Goal: Check status: Check status

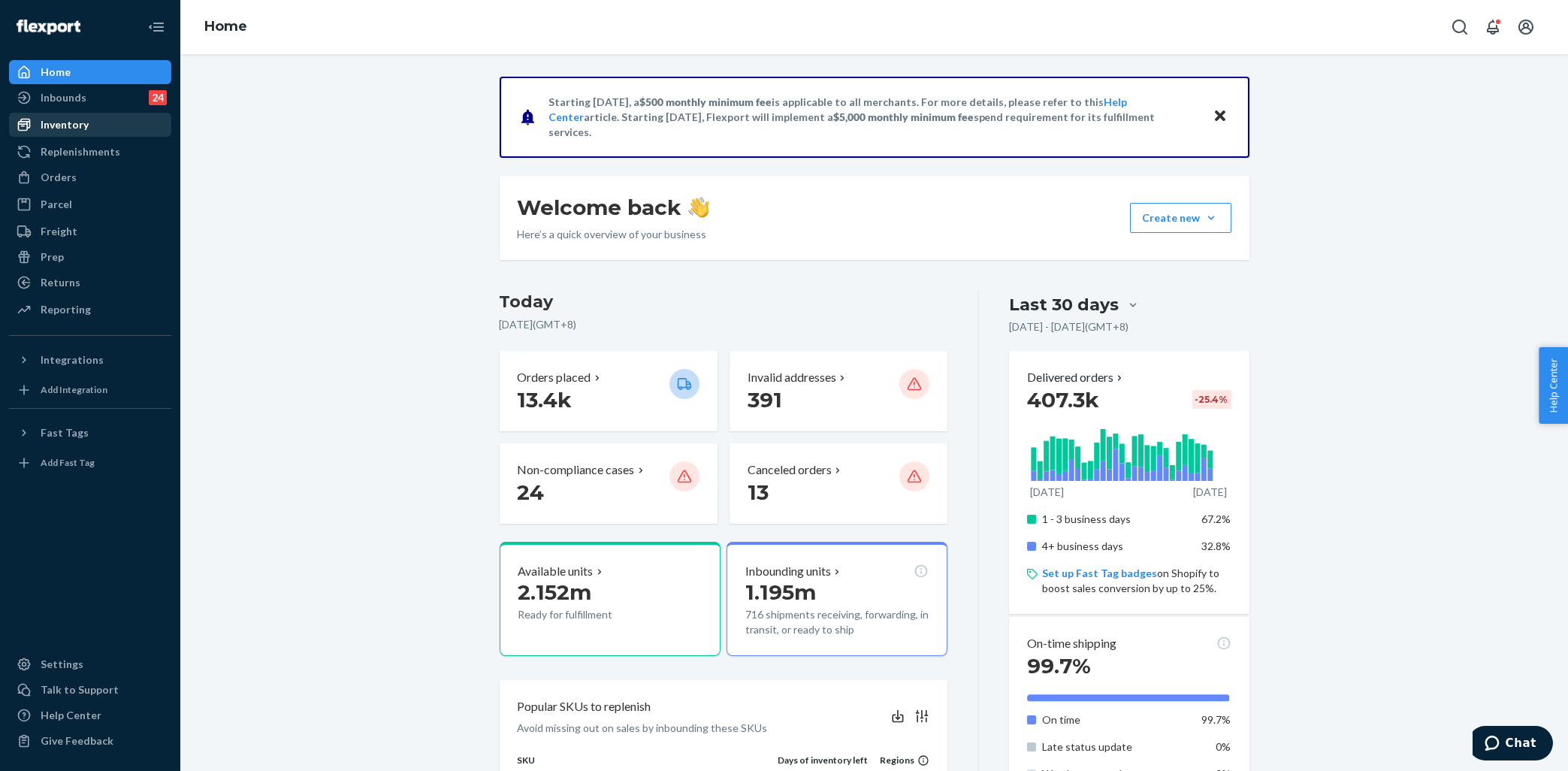
click at [77, 120] on div "Inventory" at bounding box center [65, 125] width 48 height 15
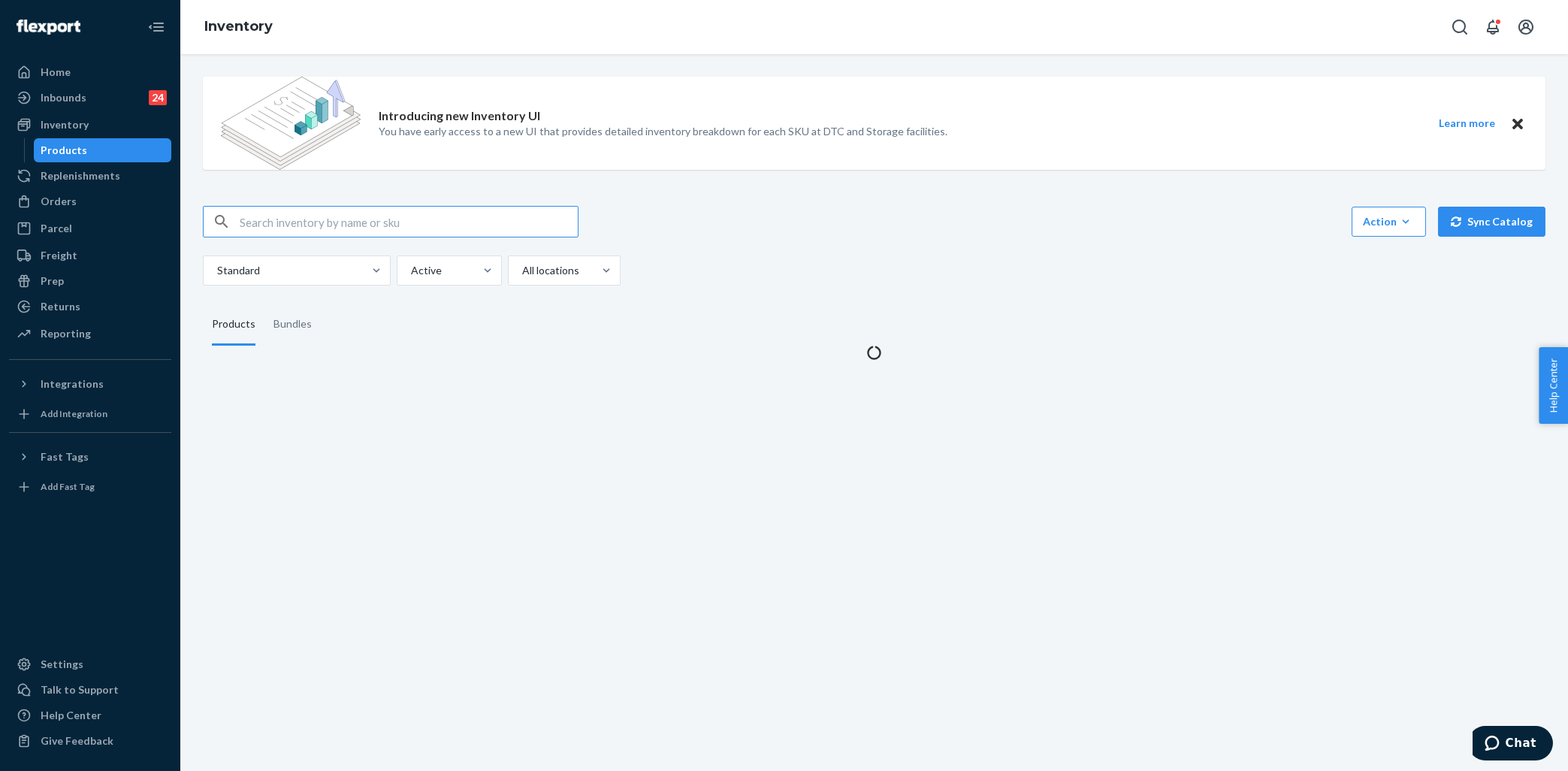
click at [369, 203] on div "Introducing new Inventory UI You have early access to a new UI that provides de…" at bounding box center [874, 212] width 1366 height 295
click at [371, 218] on input "text" at bounding box center [409, 222] width 338 height 30
click at [370, 218] on input "text" at bounding box center [409, 222] width 338 height 30
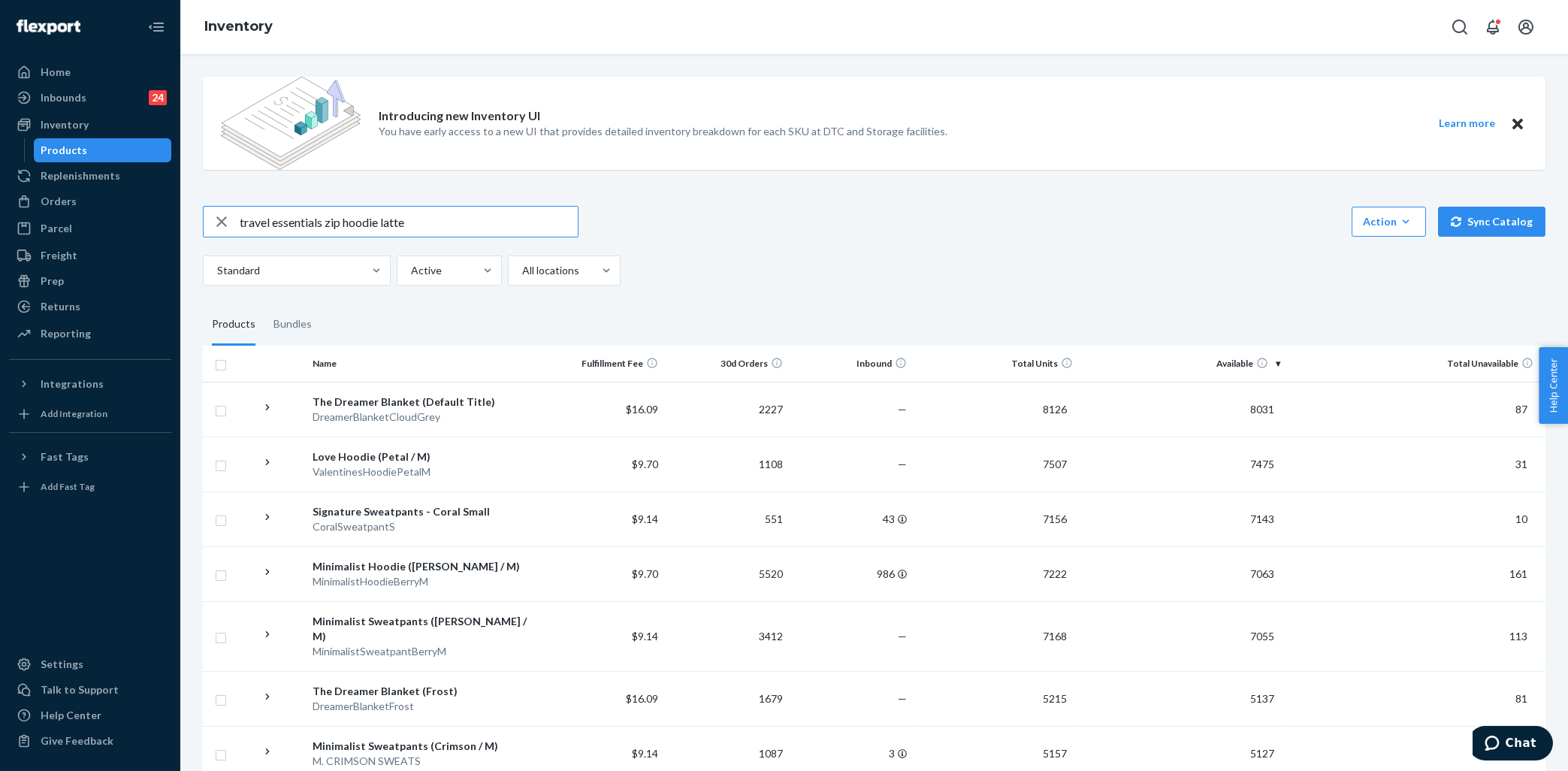
type input "travel essentials zip hoodie latte"
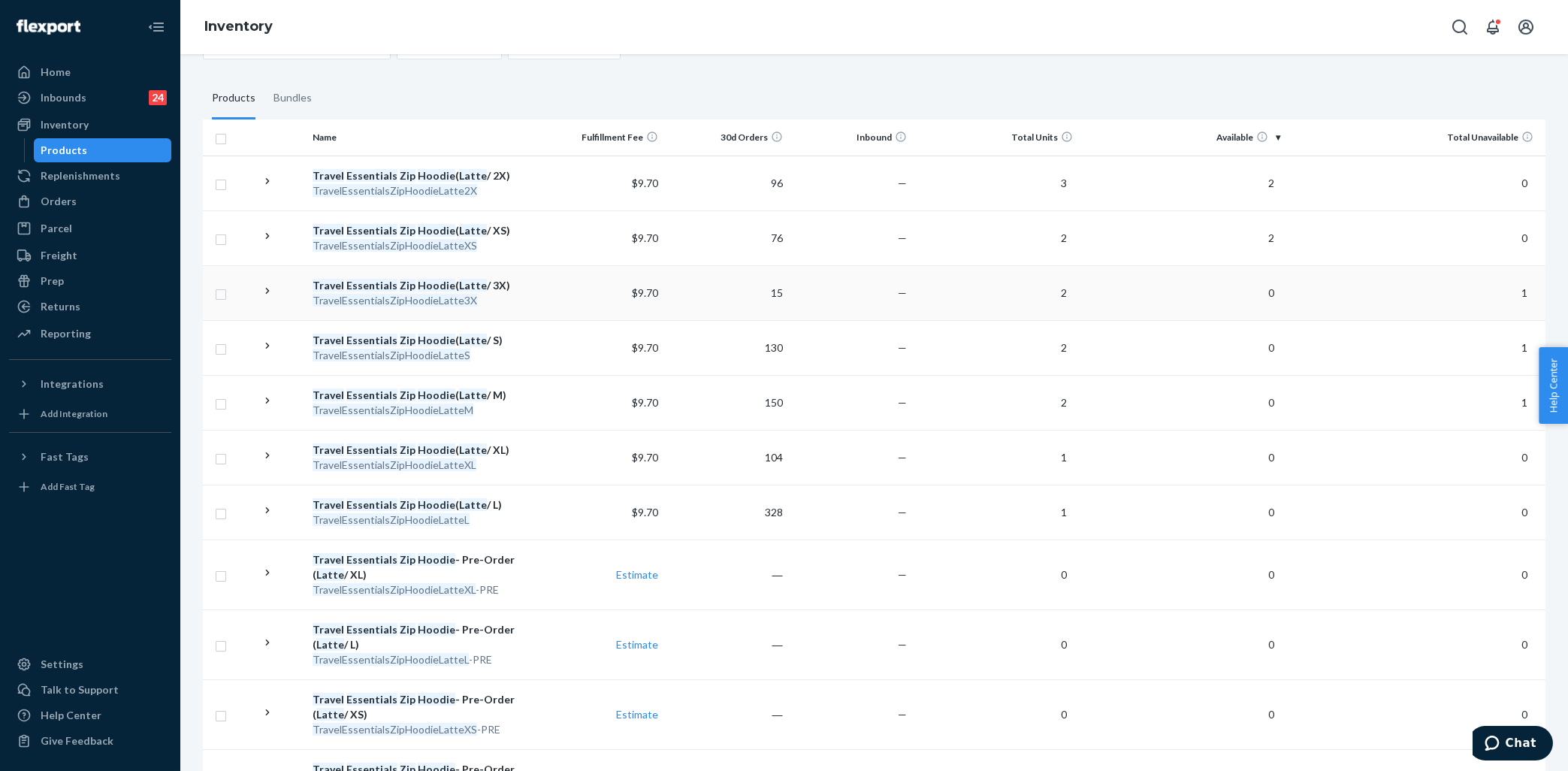
scroll to position [302, 0]
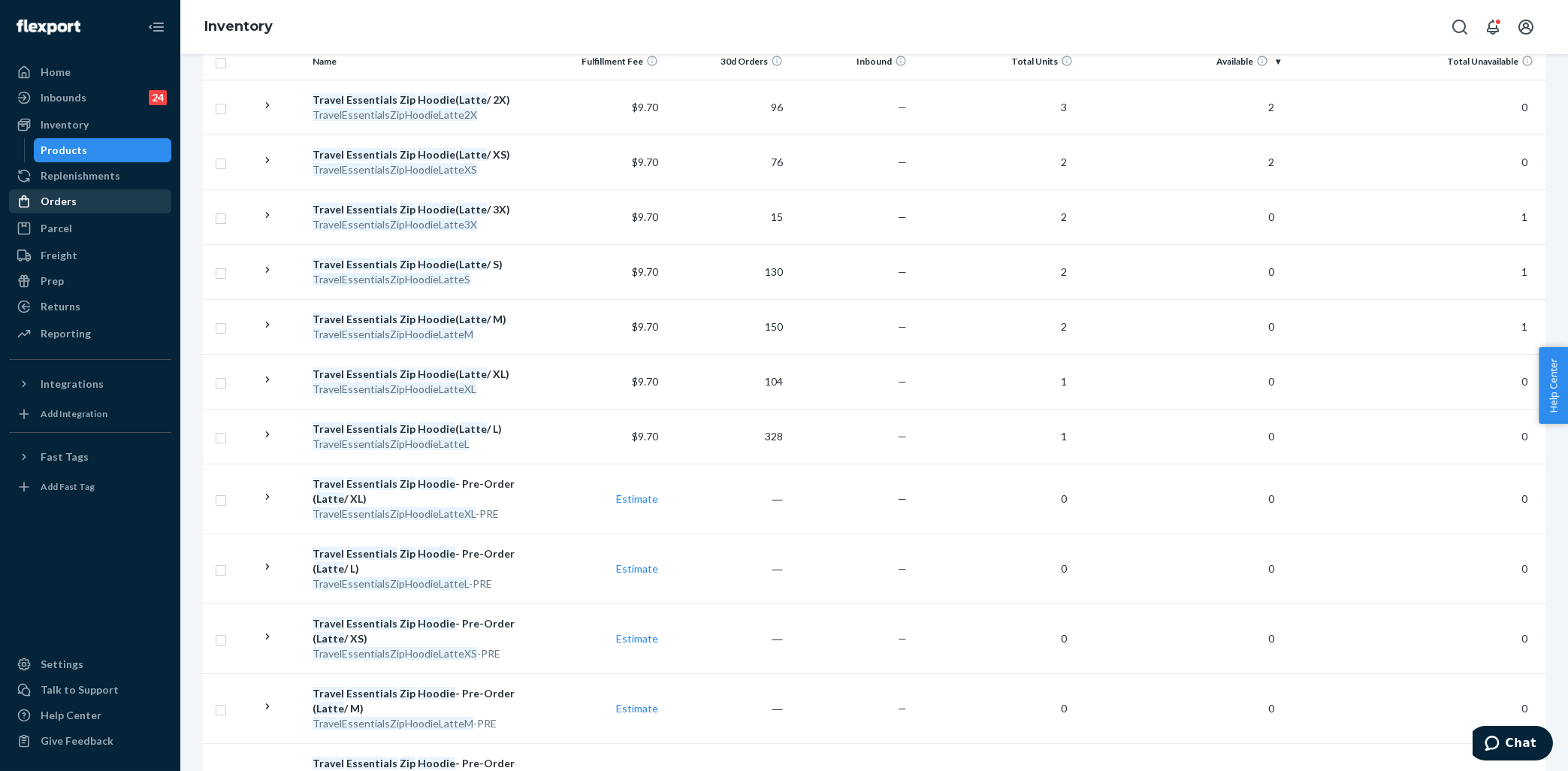
click at [65, 206] on div "Orders" at bounding box center [58, 201] width 36 height 15
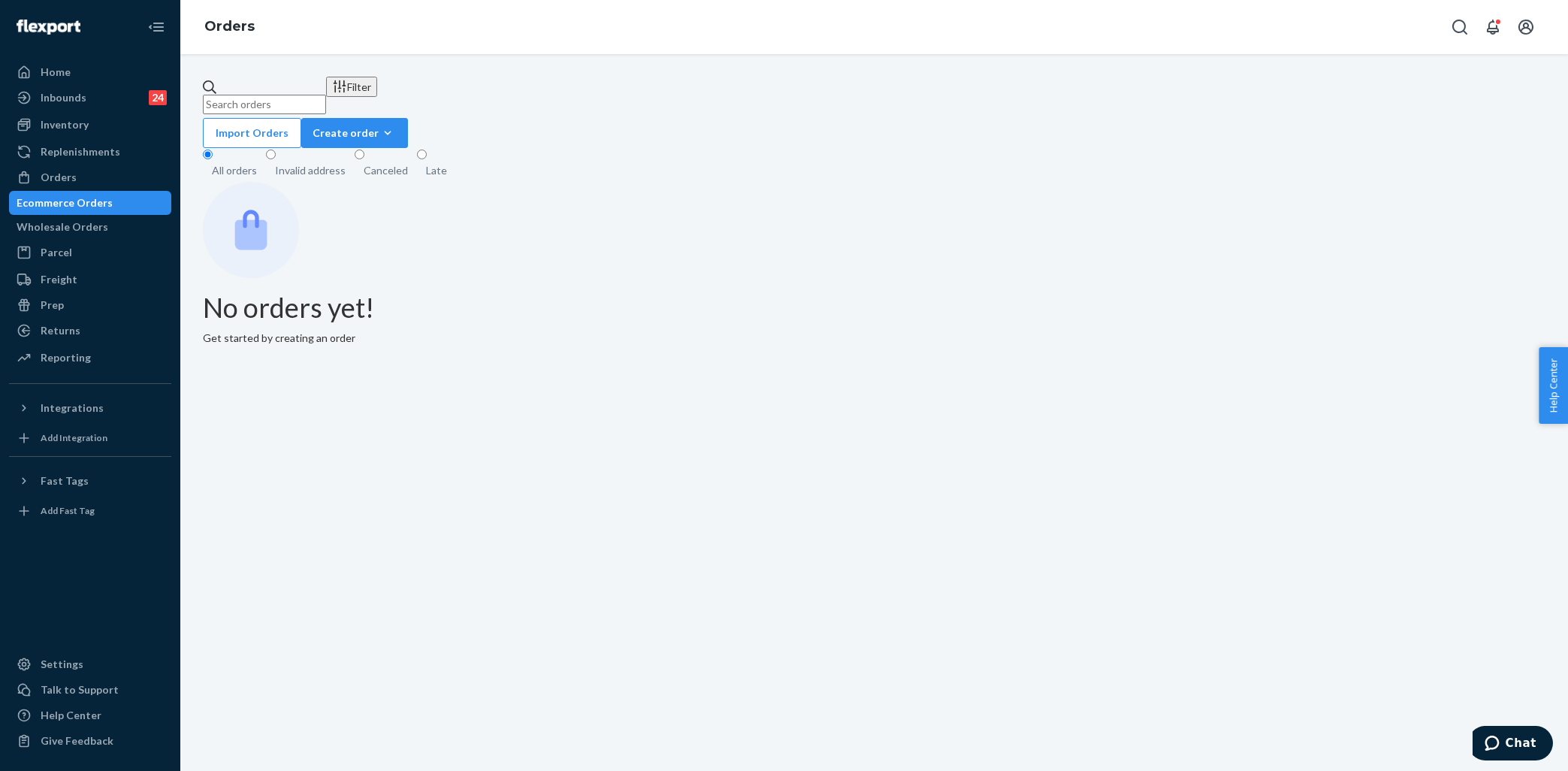
click at [346, 77] on div "Filter Import Orders Create order Ecommerce order Removal order All orders Inva…" at bounding box center [874, 413] width 1388 height 717
click at [326, 99] on input "text" at bounding box center [265, 104] width 123 height 19
paste input "254168991"
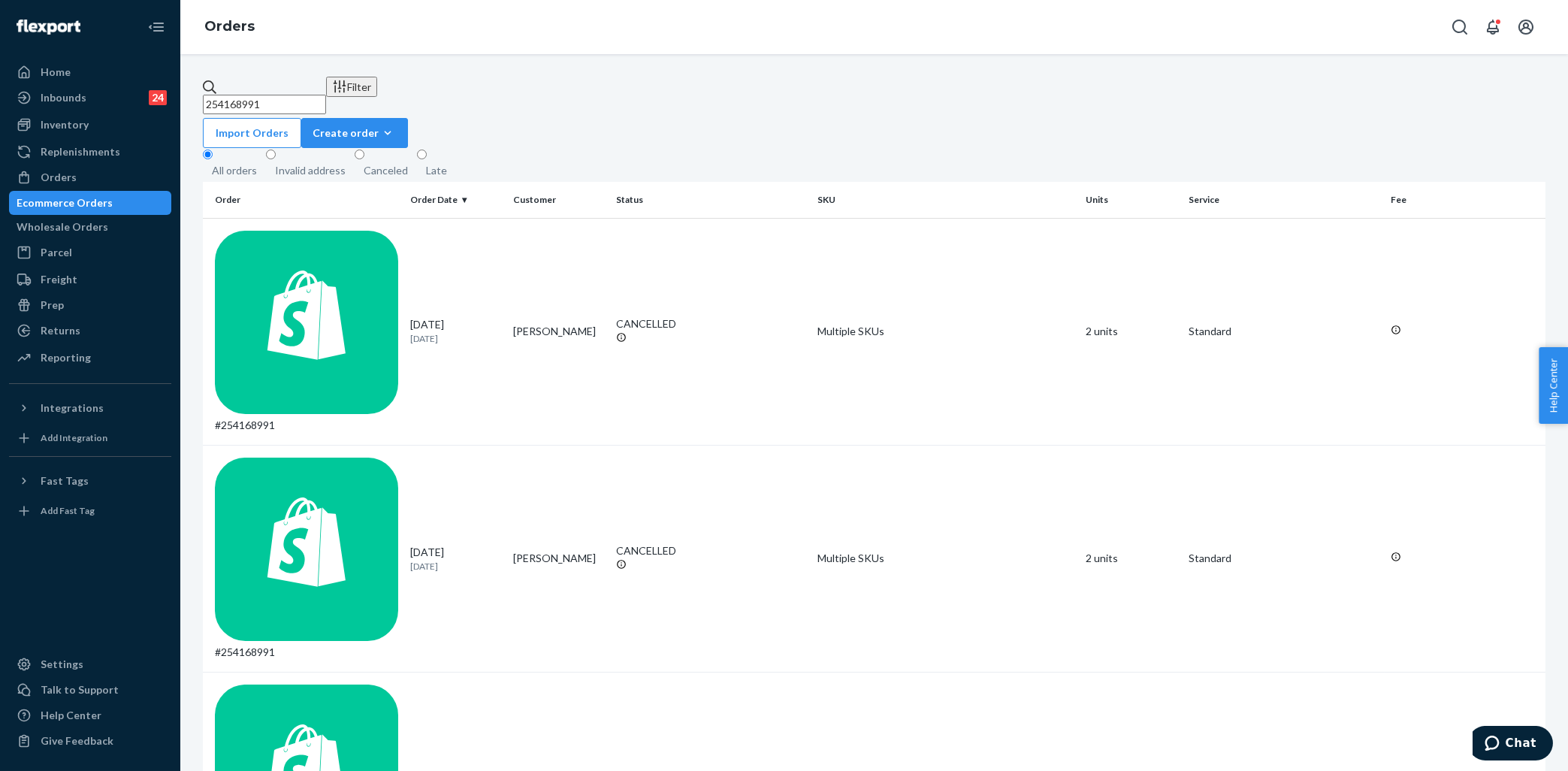
click at [326, 95] on input "254168991" at bounding box center [265, 104] width 123 height 19
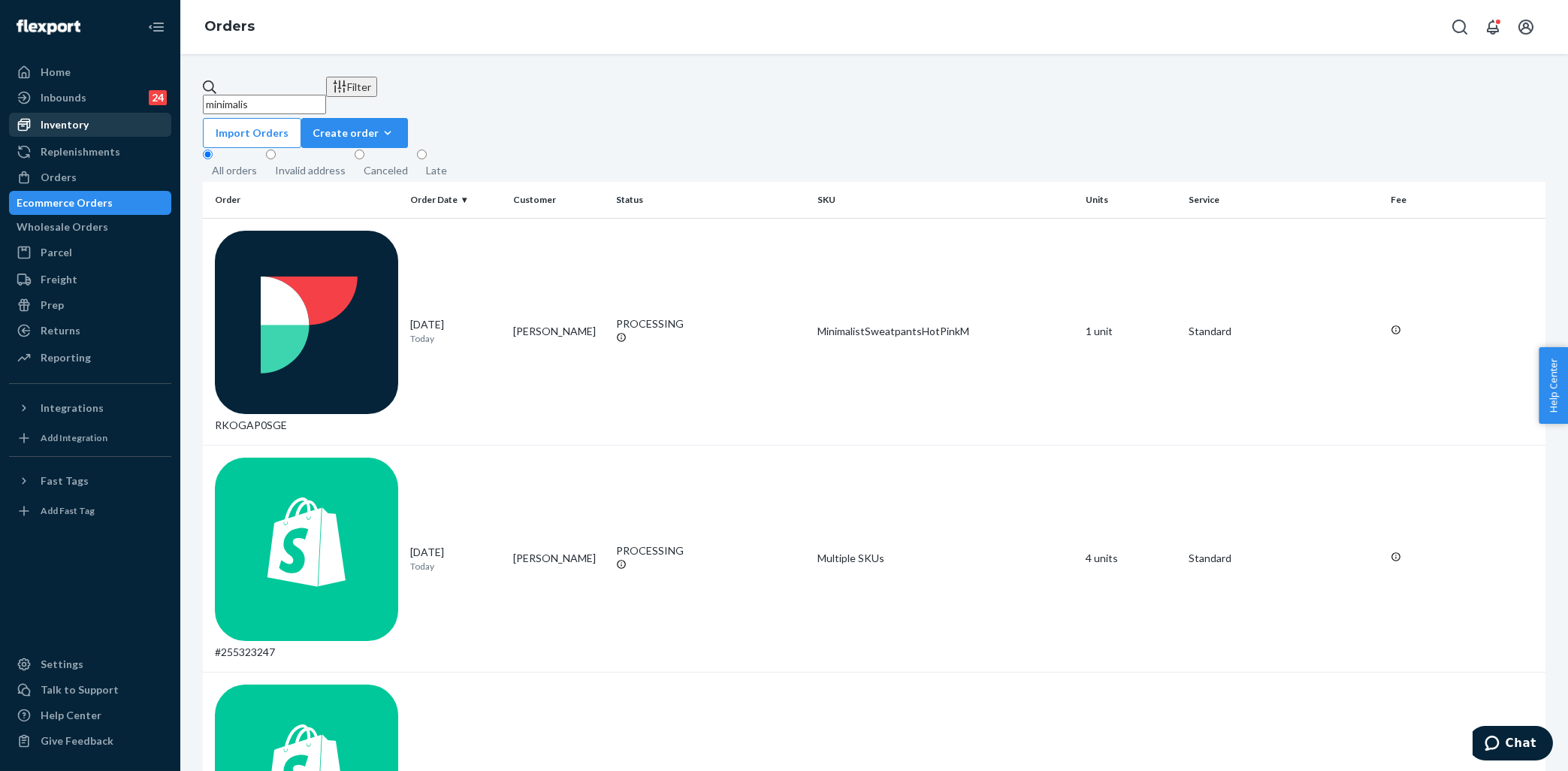
type input "minimalis"
click at [102, 129] on div "Inventory" at bounding box center [90, 125] width 159 height 21
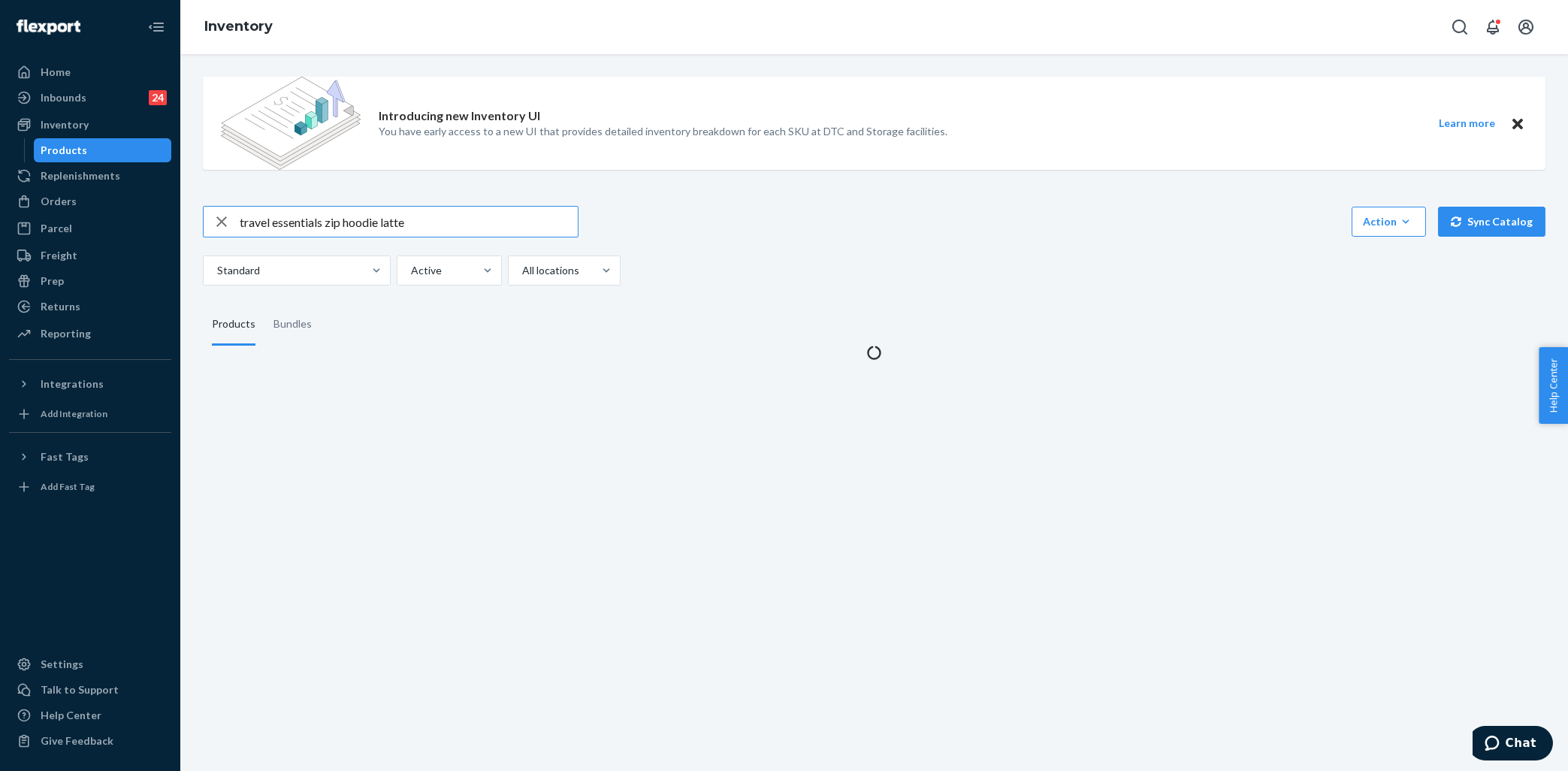
click at [299, 218] on input "travel essentials zip hoodie latte" at bounding box center [409, 222] width 338 height 30
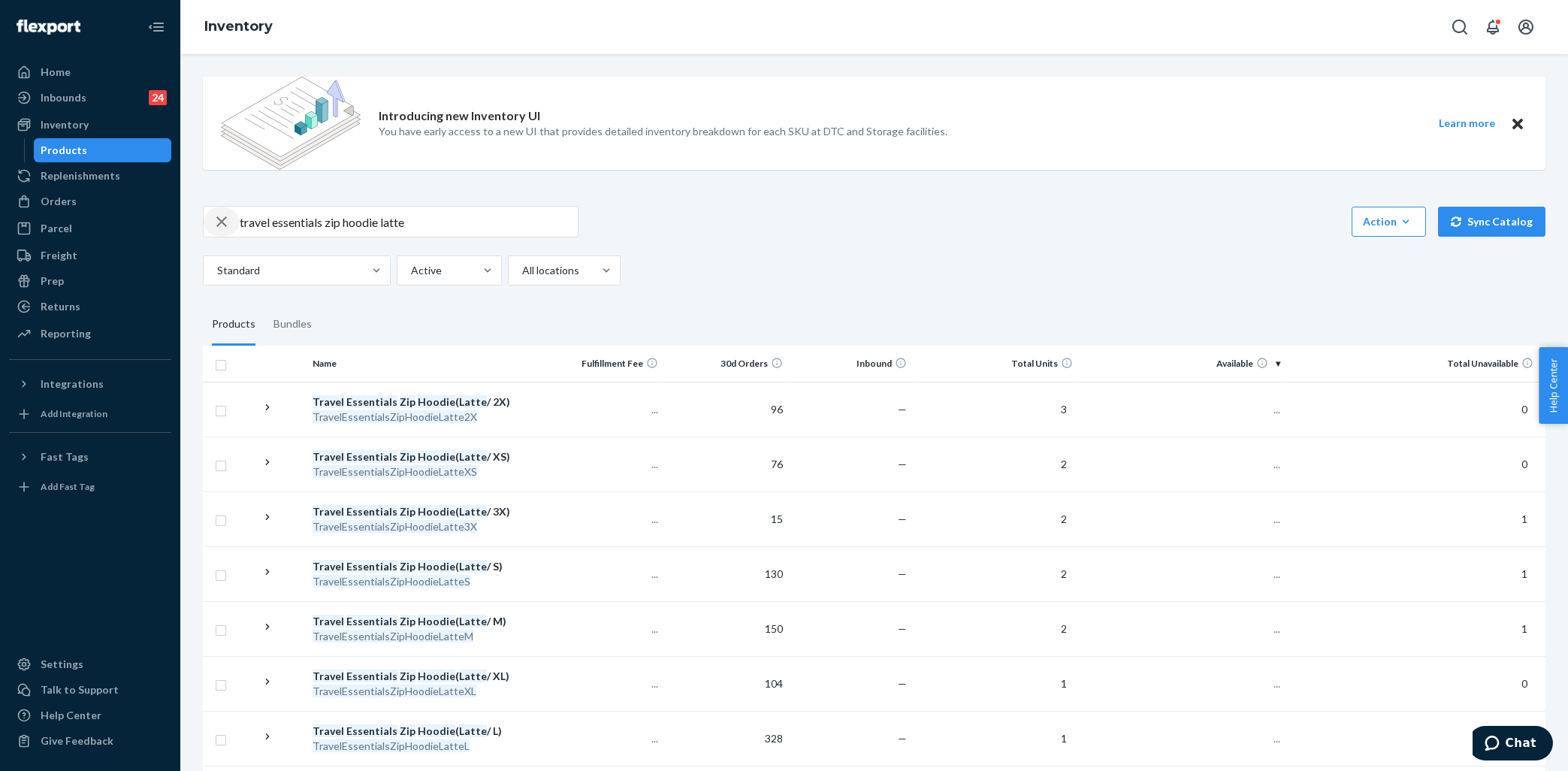
click at [231, 217] on div "button" at bounding box center [222, 222] width 36 height 30
click at [289, 225] on input "text" at bounding box center [409, 222] width 338 height 30
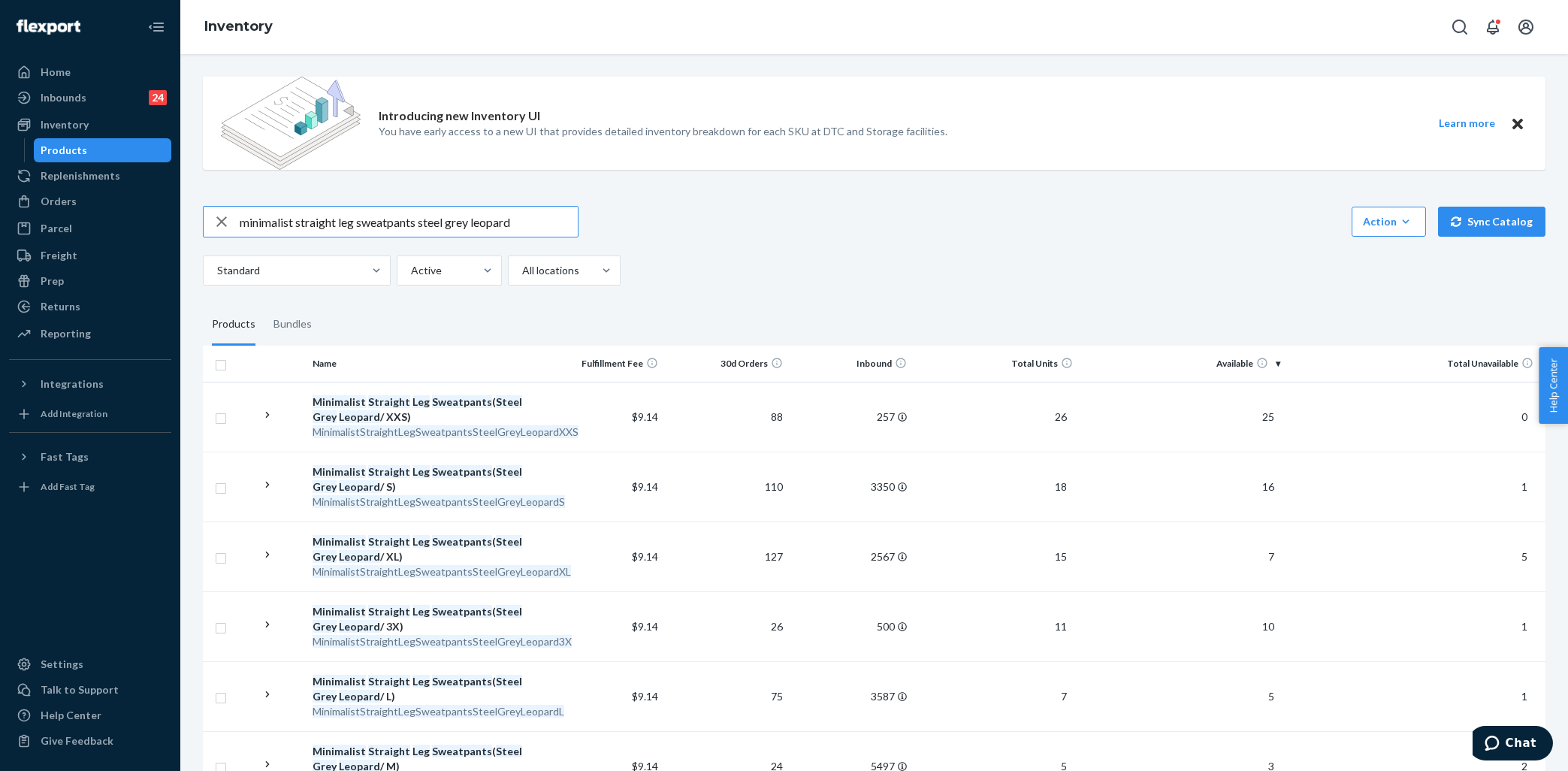
drag, startPoint x: 298, startPoint y: 222, endPoint x: 417, endPoint y: 221, distance: 119.0
click at [417, 221] on input "minimalist straight leg sweatpants steel grey leopard" at bounding box center [409, 222] width 338 height 30
type input "minimalist hoodie steel grey leopard"
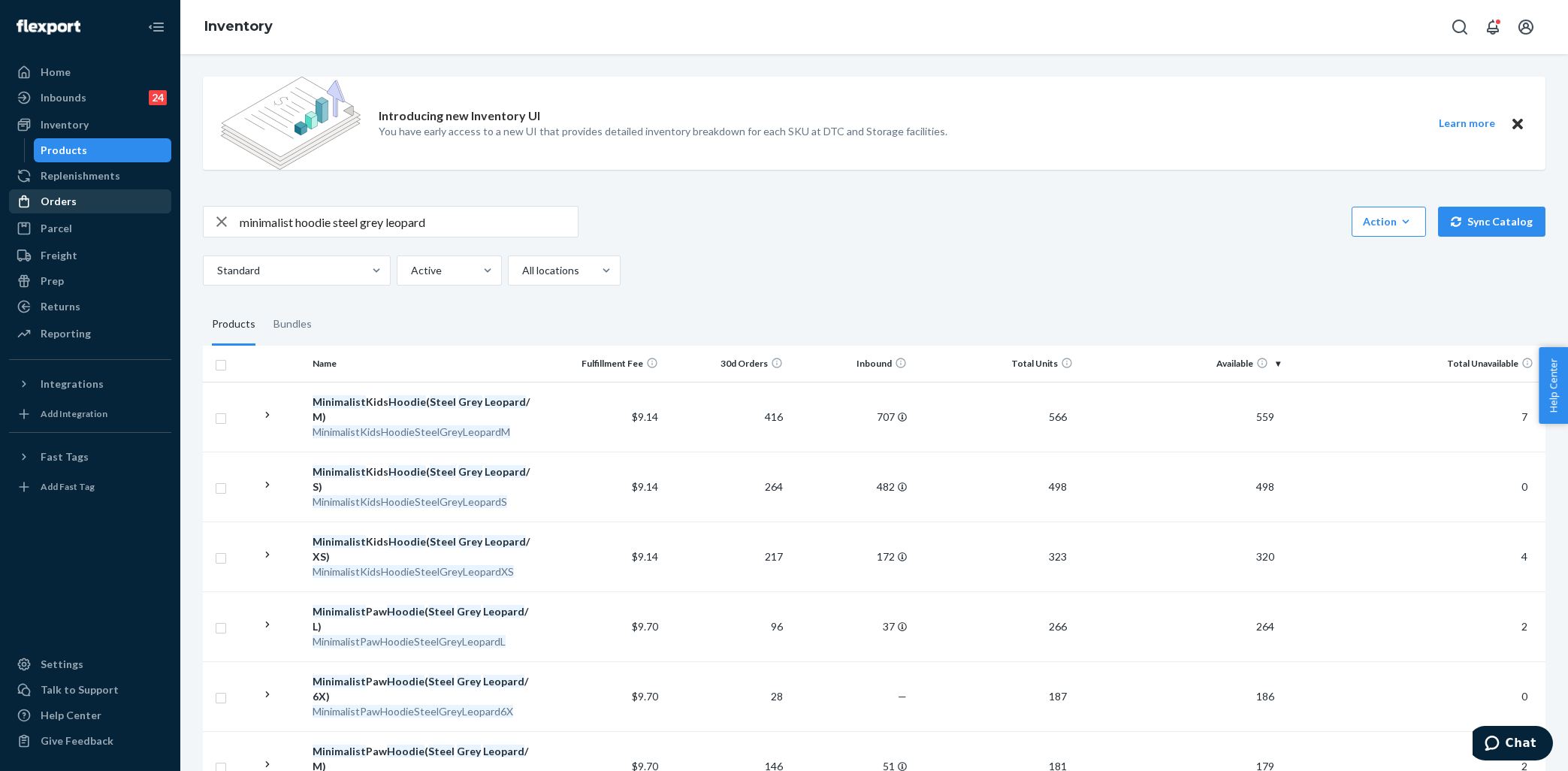
click at [78, 206] on div "Orders" at bounding box center [90, 202] width 159 height 21
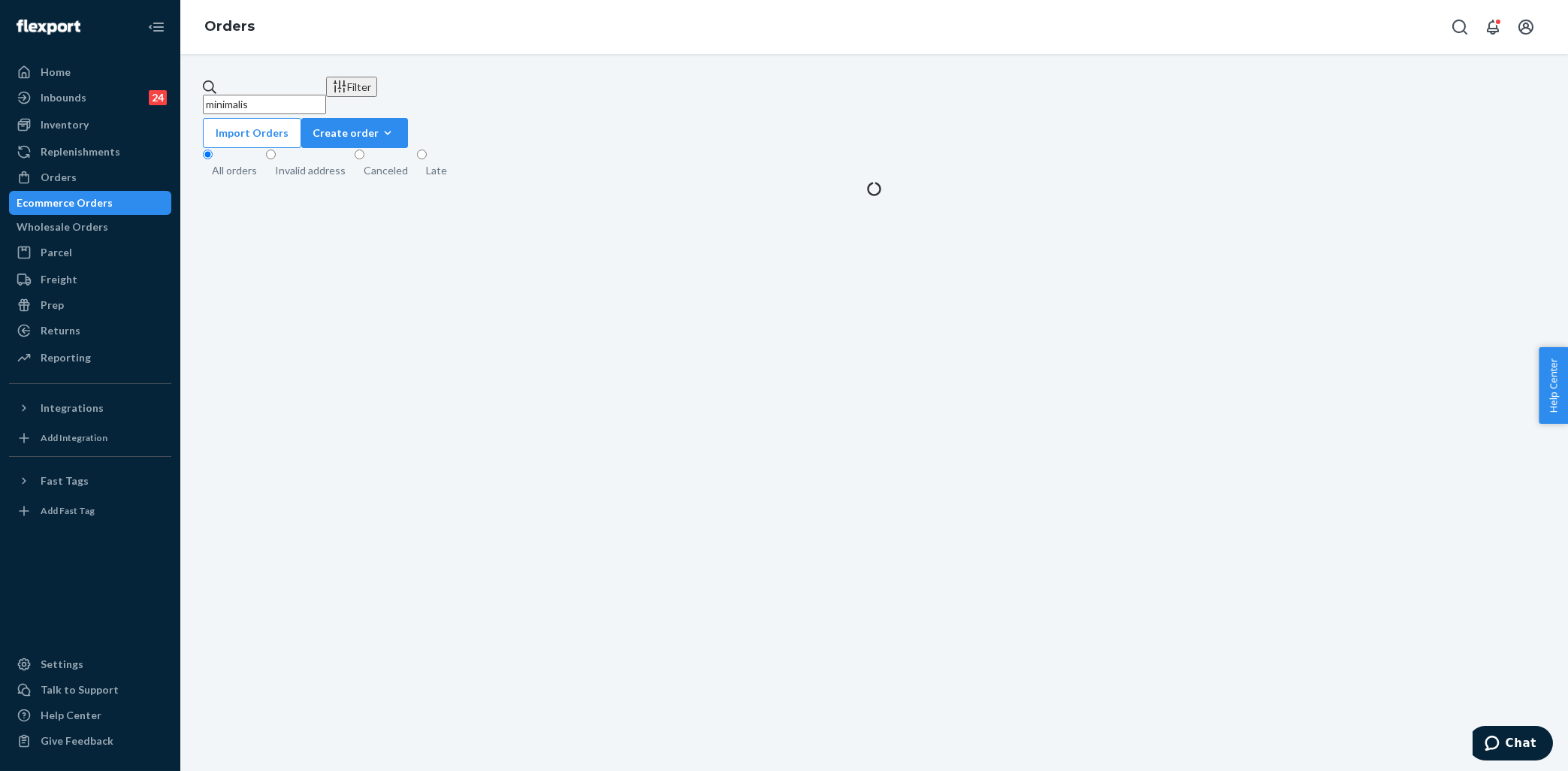
click at [315, 102] on input "minimalis" at bounding box center [265, 104] width 123 height 19
click at [315, 101] on input "minimalis" at bounding box center [265, 104] width 123 height 19
paste input "#255176504"
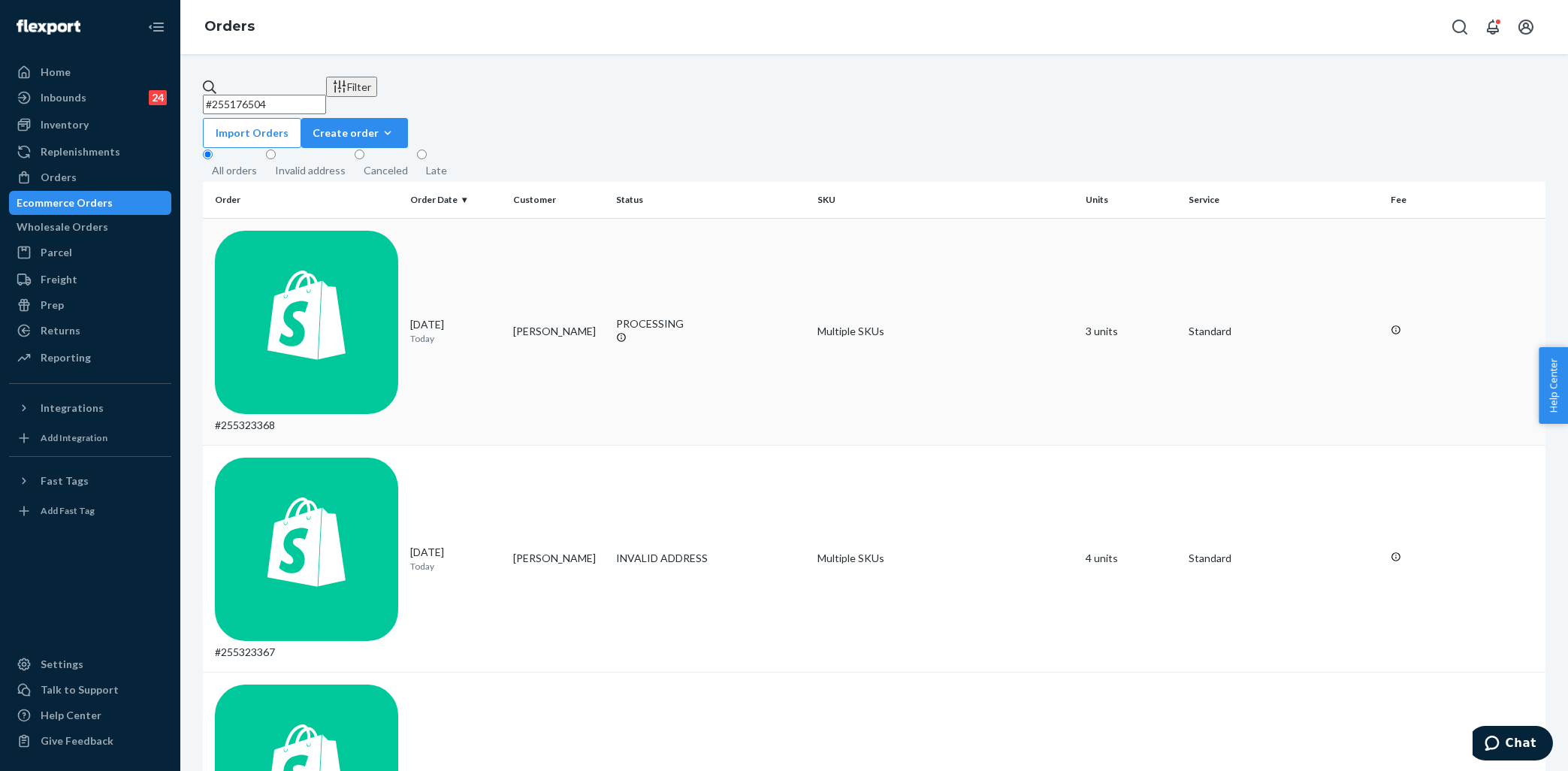
type input "#255176504"
click at [354, 234] on div "#255323368" at bounding box center [306, 331] width 183 height 202
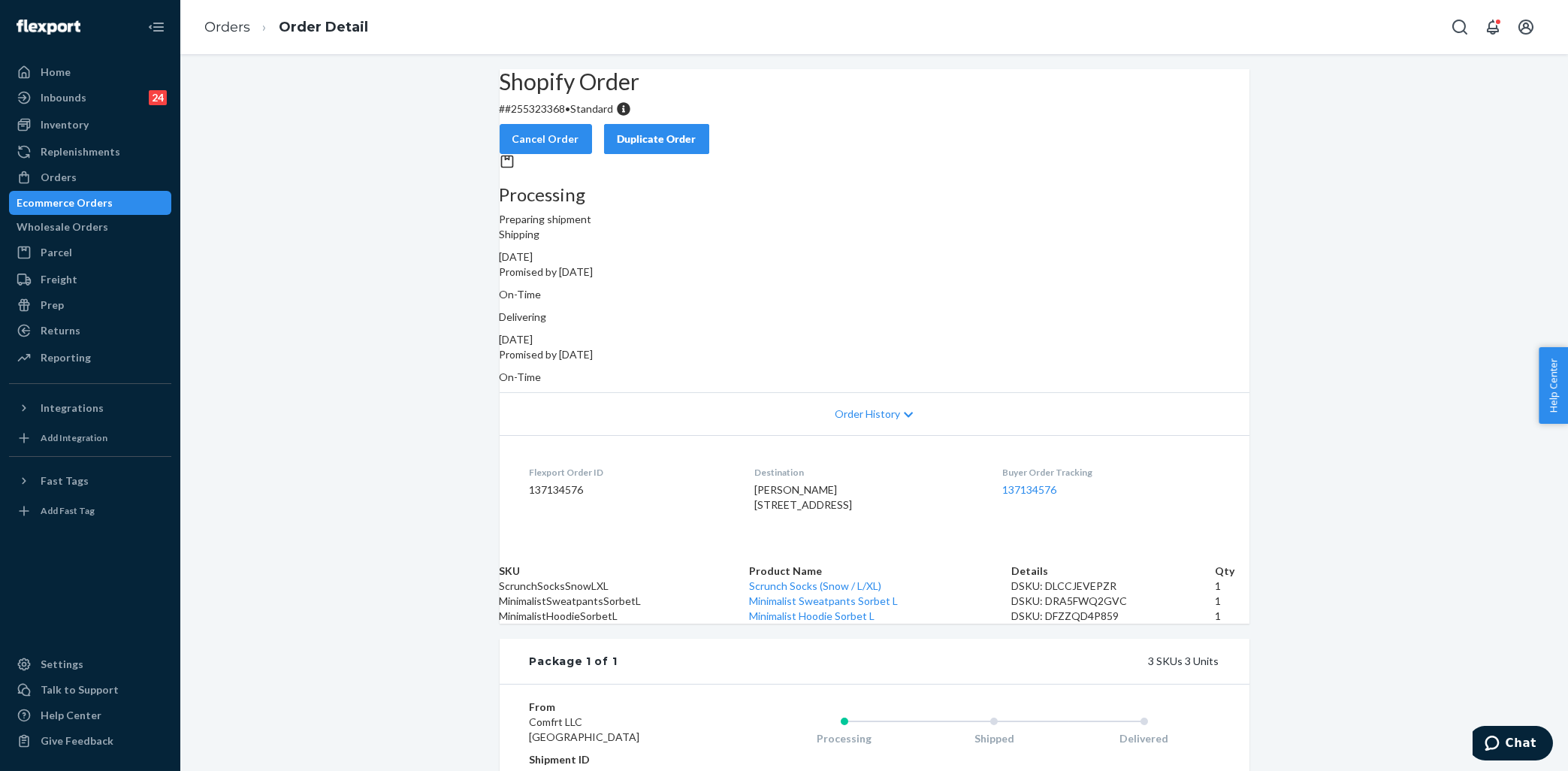
click at [425, 138] on div "Shopify Order # #255323368 • Standard Cancel Order Duplicate Order Processing P…" at bounding box center [874, 521] width 1388 height 906
click at [82, 179] on div "Orders" at bounding box center [90, 178] width 159 height 21
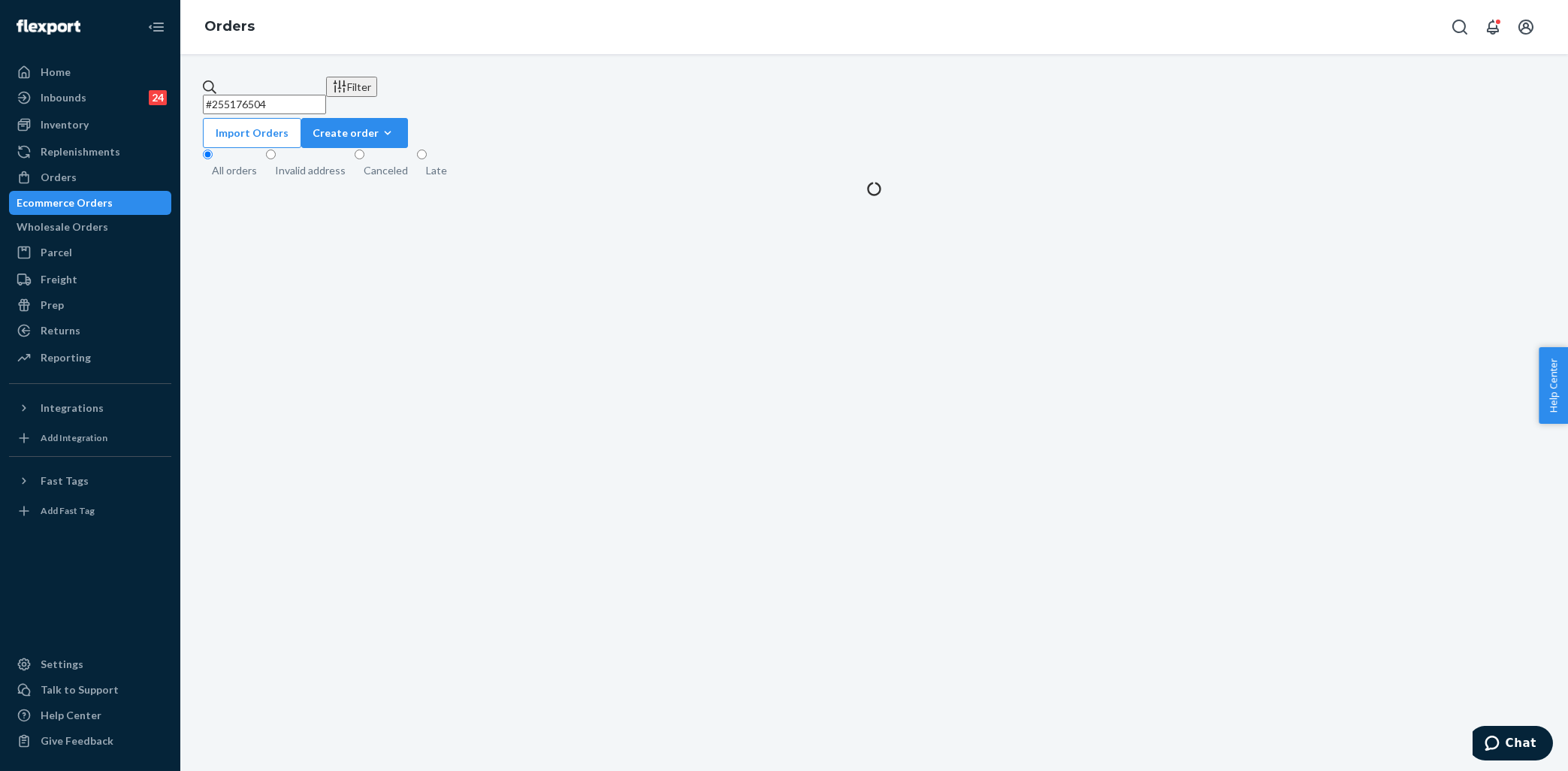
click at [326, 94] on input "#255176504" at bounding box center [265, 104] width 123 height 19
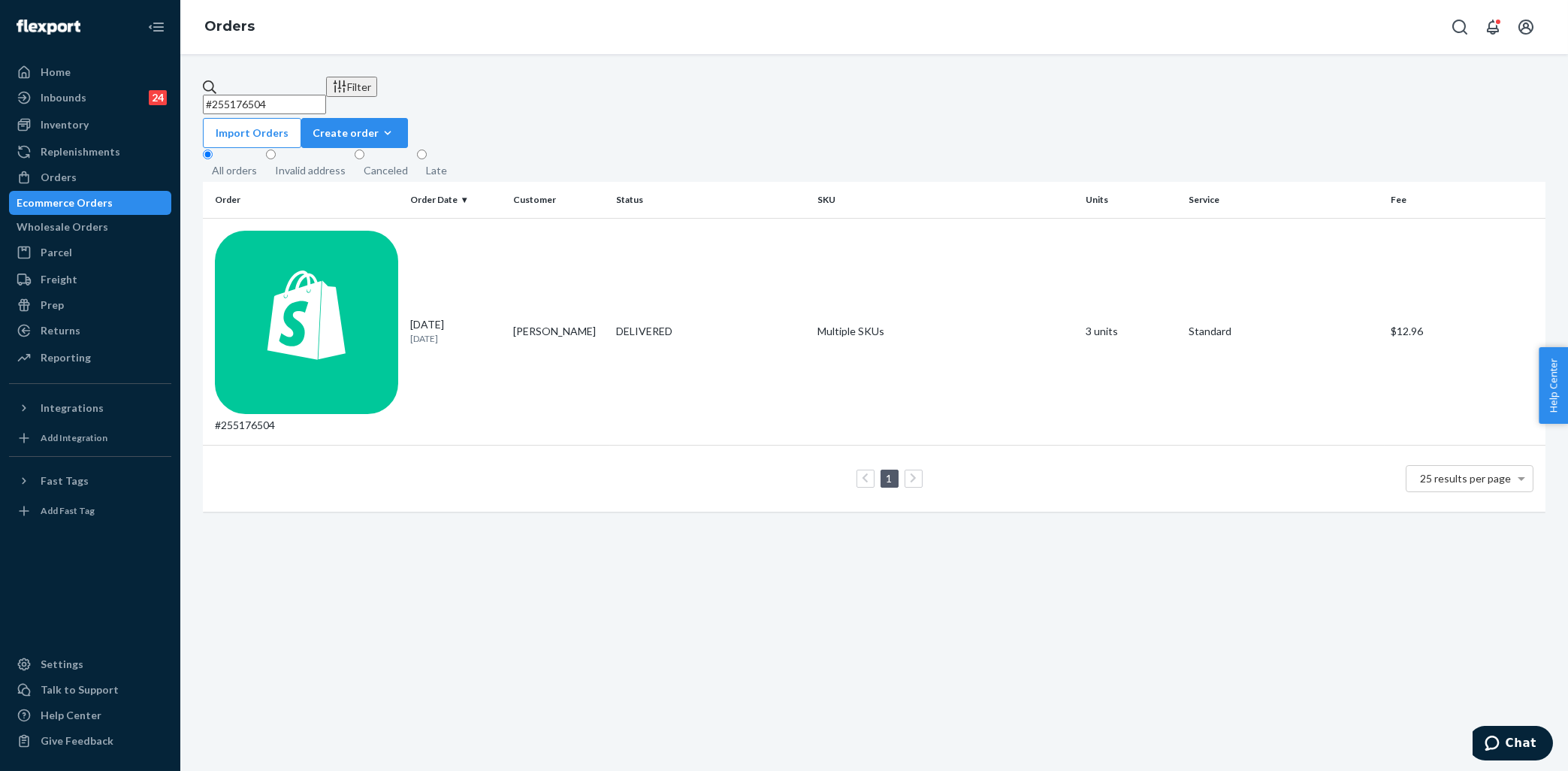
click at [326, 94] on input "#255176504" at bounding box center [265, 104] width 123 height 19
click at [339, 230] on div "#255176504" at bounding box center [306, 331] width 183 height 202
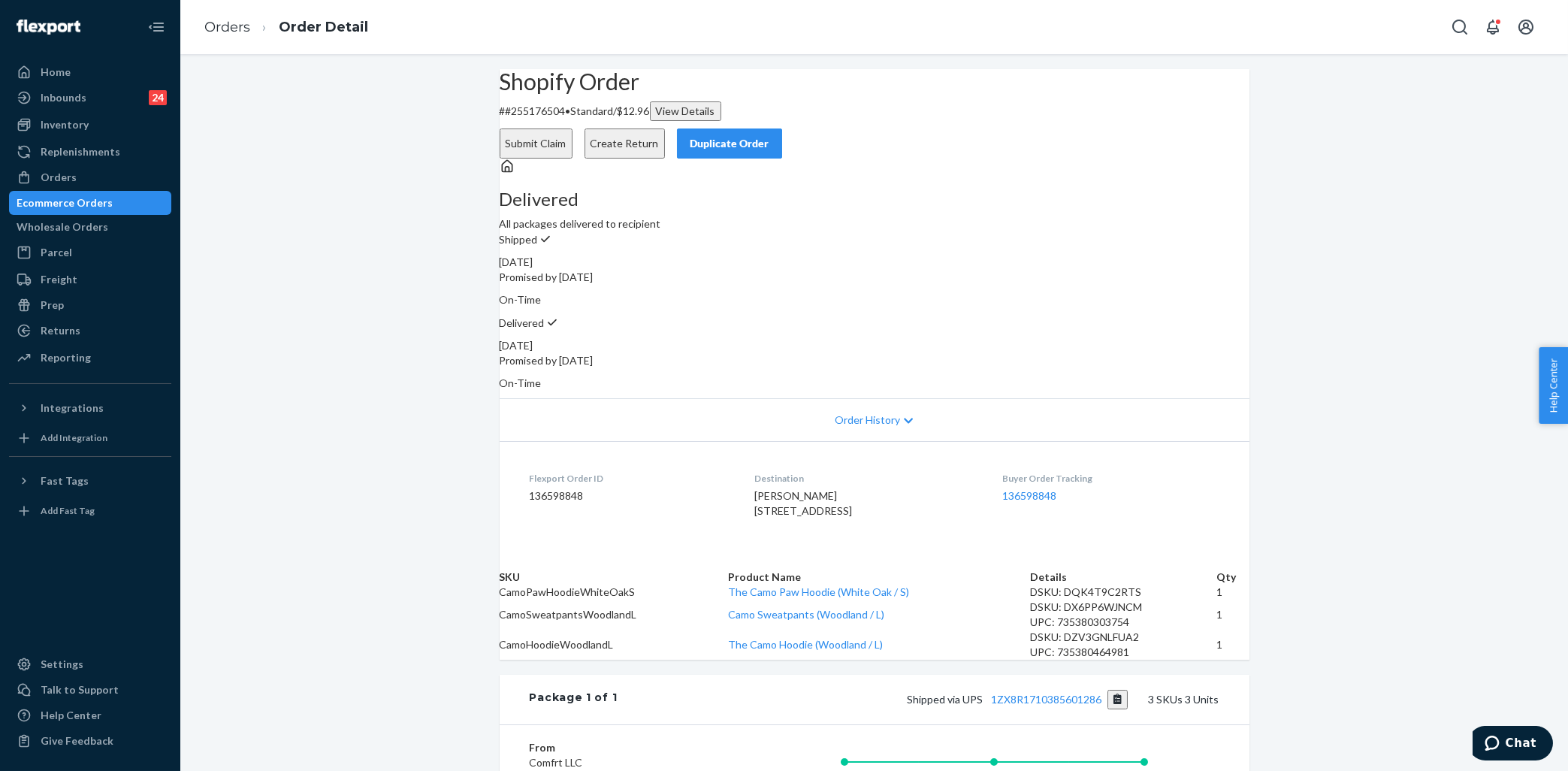
click at [476, 283] on div "Shopify Order # #255176504 • Standard / $12.96 View Details Submit Claim Create…" at bounding box center [874, 578] width 1388 height 1020
click at [402, 266] on div "Shopify Order # #255176504 • Standard / $12.96 View Details Submit Claim Create…" at bounding box center [874, 578] width 1388 height 1020
drag, startPoint x: 387, startPoint y: 168, endPoint x: 330, endPoint y: 2, distance: 175.5
click at [387, 167] on div "Shopify Order # #255176504 • Standard / $12.96 View Details Submit Claim Create…" at bounding box center [874, 578] width 1388 height 1020
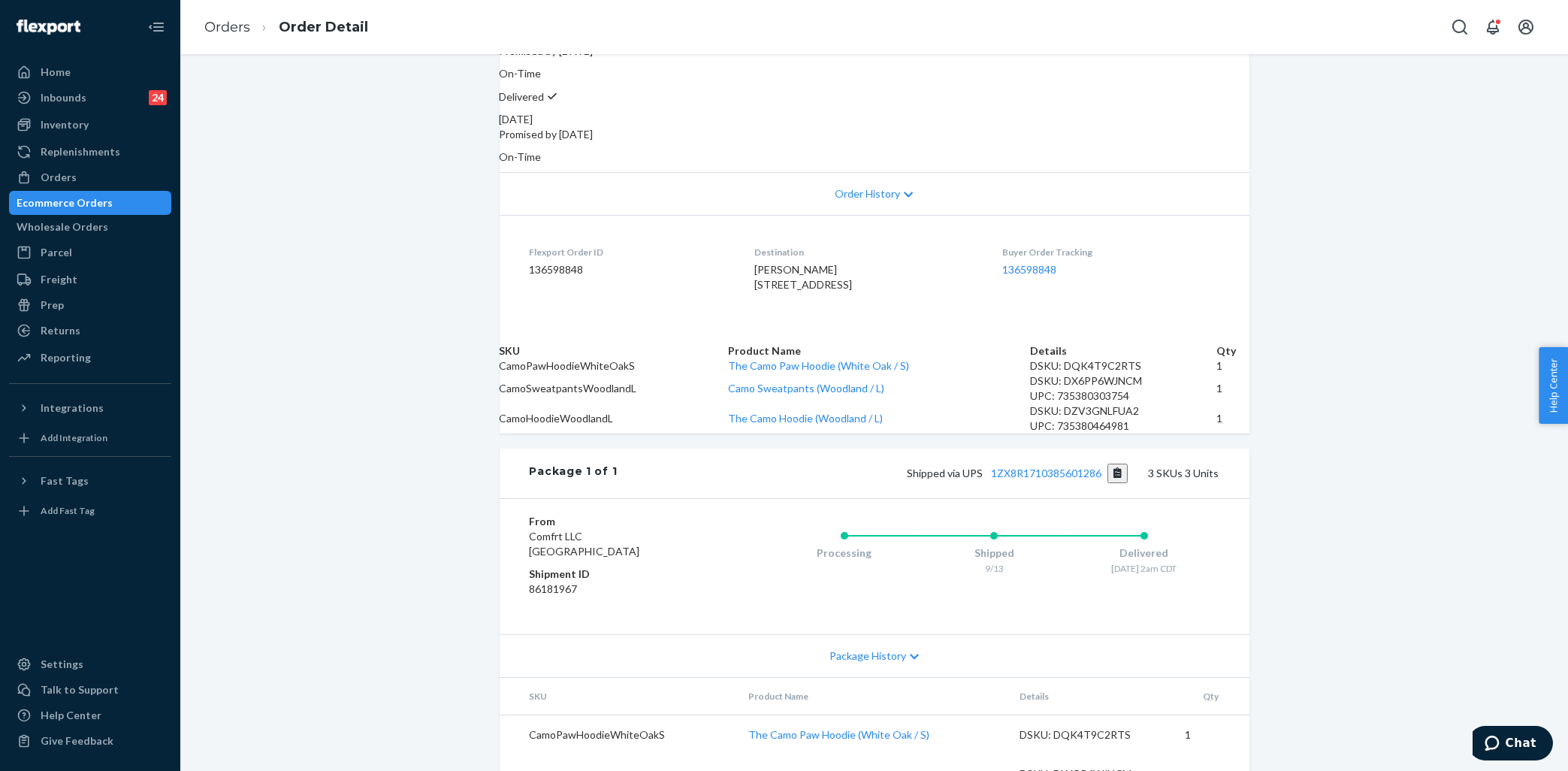
scroll to position [302, 0]
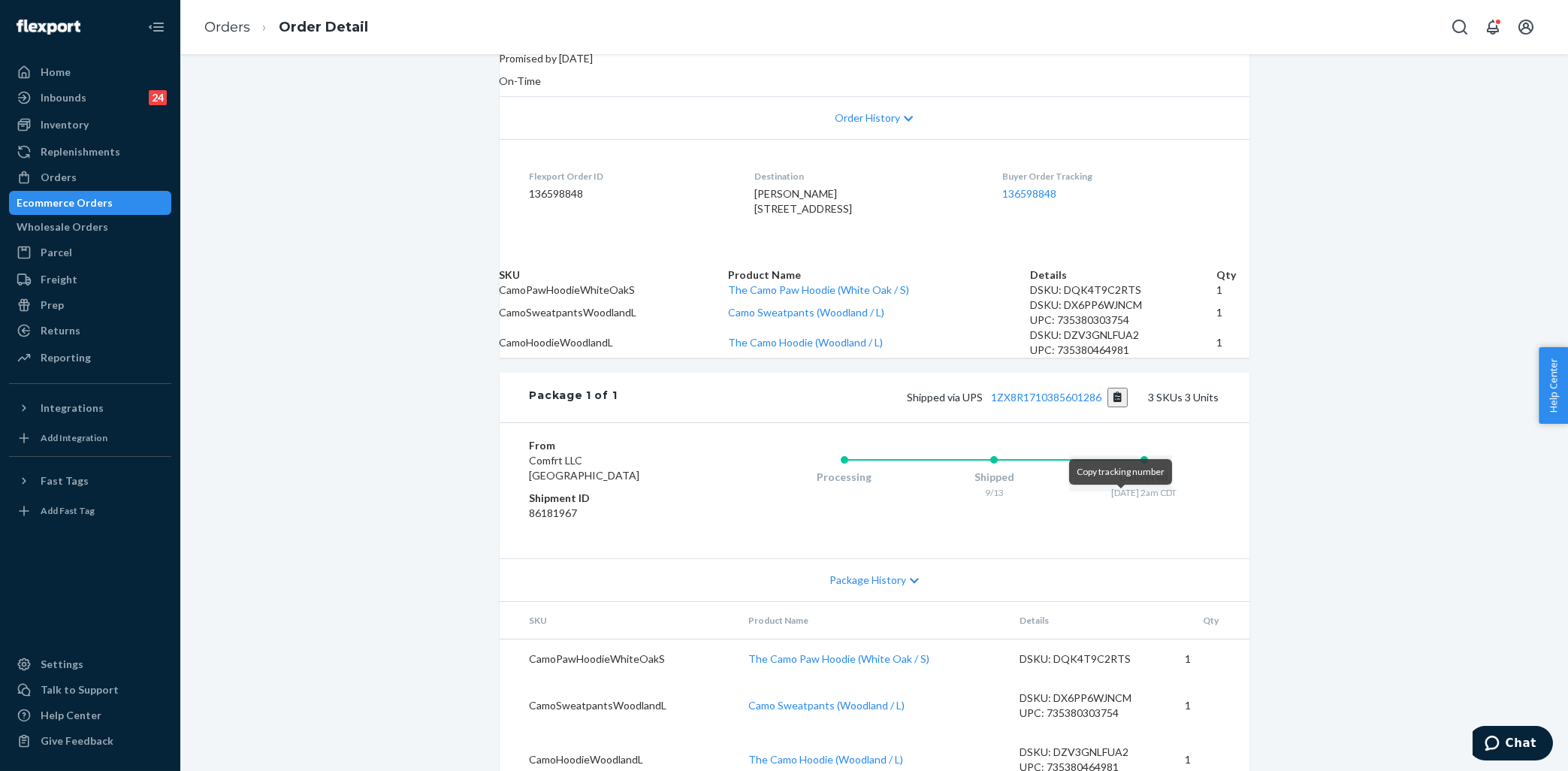
click at [1122, 407] on button "Copy tracking number" at bounding box center [1118, 397] width 20 height 19
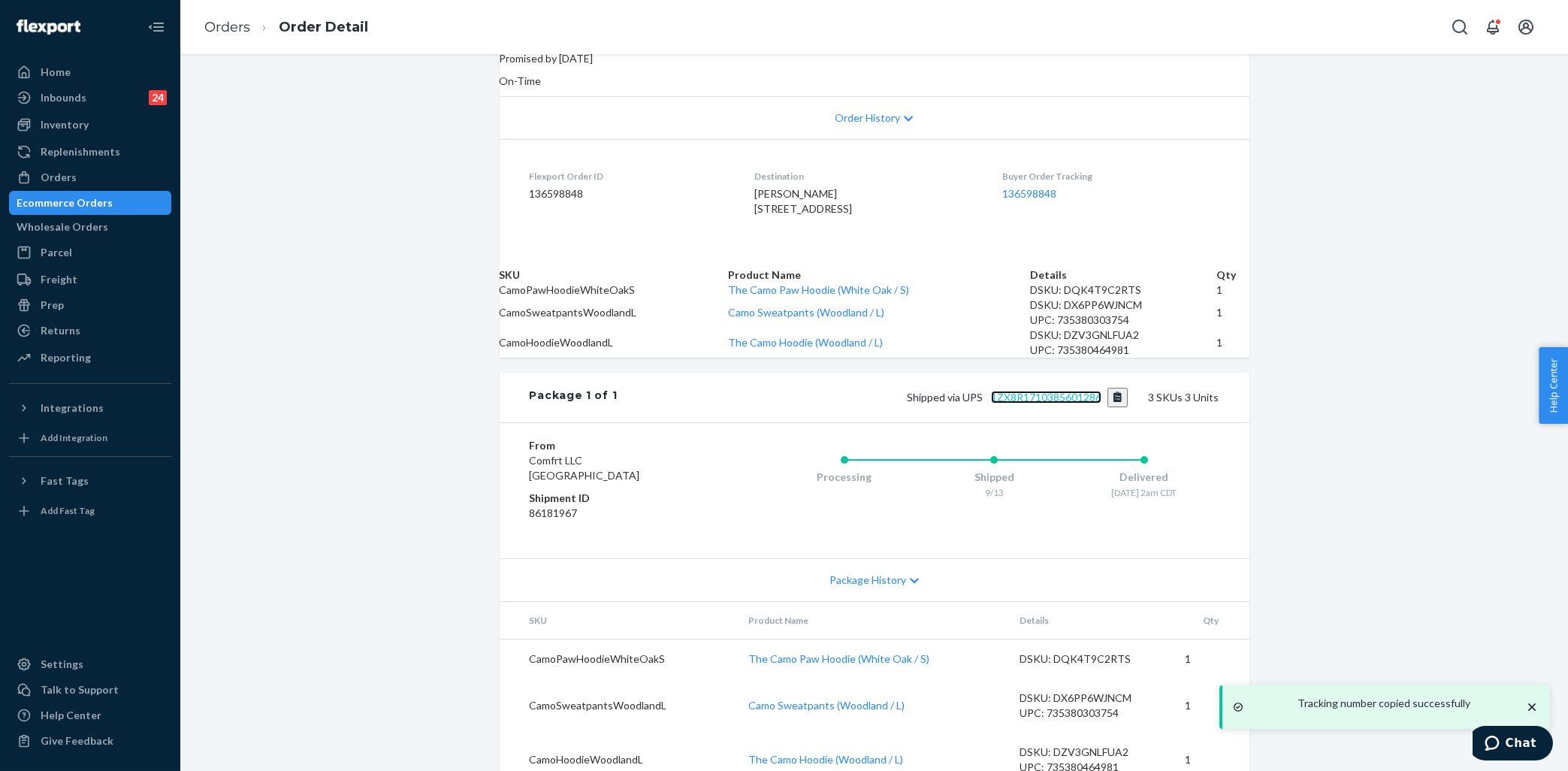
click at [1074, 403] on link "1ZX8R1710385601286" at bounding box center [1046, 397] width 110 height 13
